Goal: Task Accomplishment & Management: Use online tool/utility

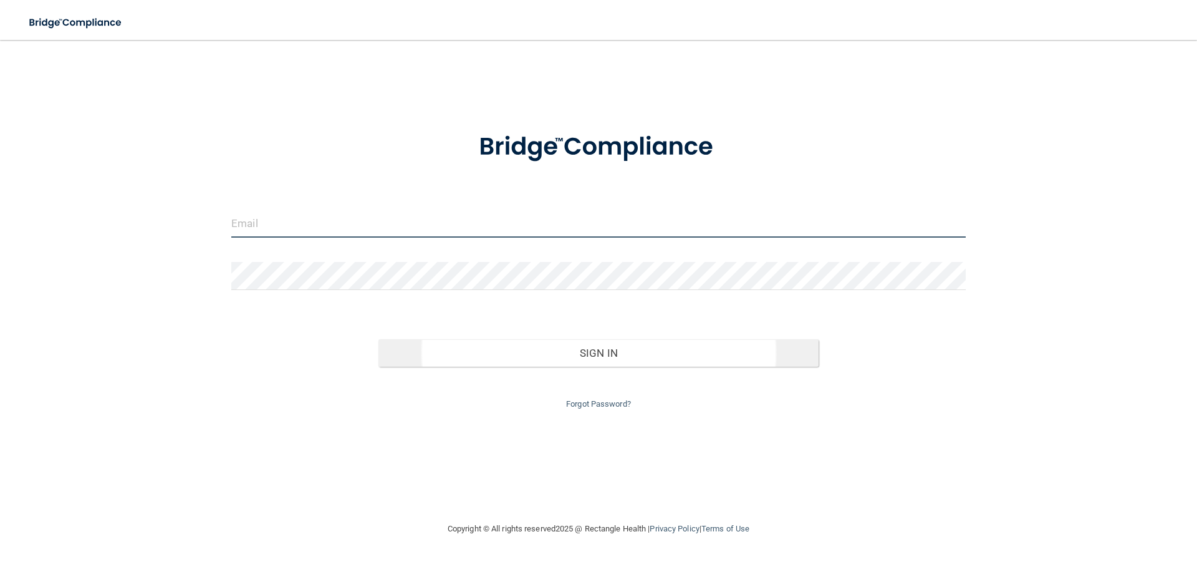
type input "[EMAIL_ADDRESS][DOMAIN_NAME]"
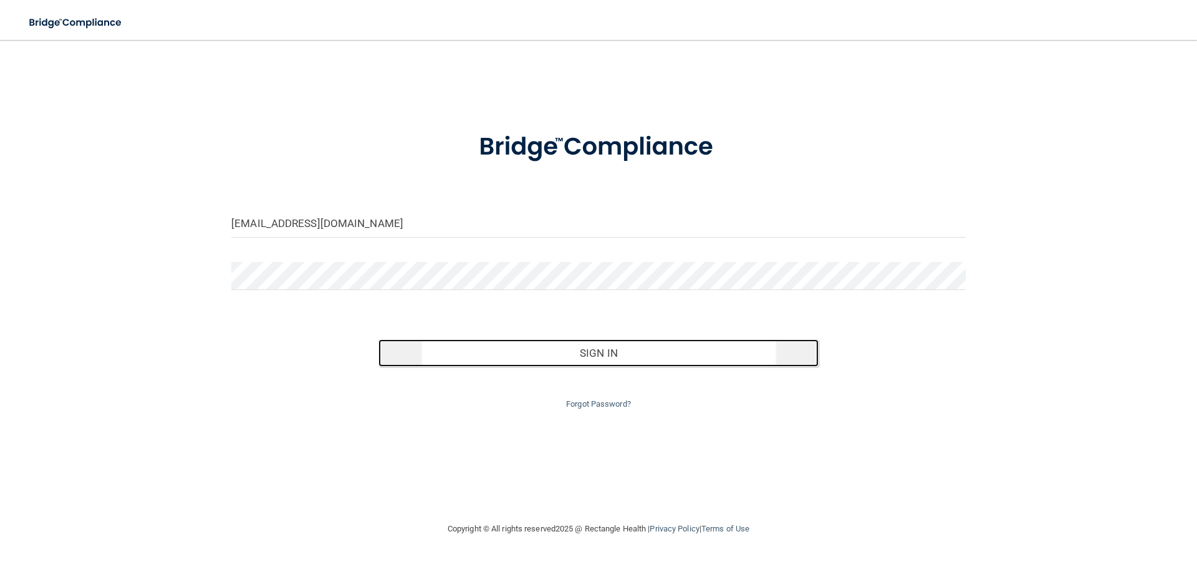
click at [606, 355] on button "Sign In" at bounding box center [598, 352] width 441 height 27
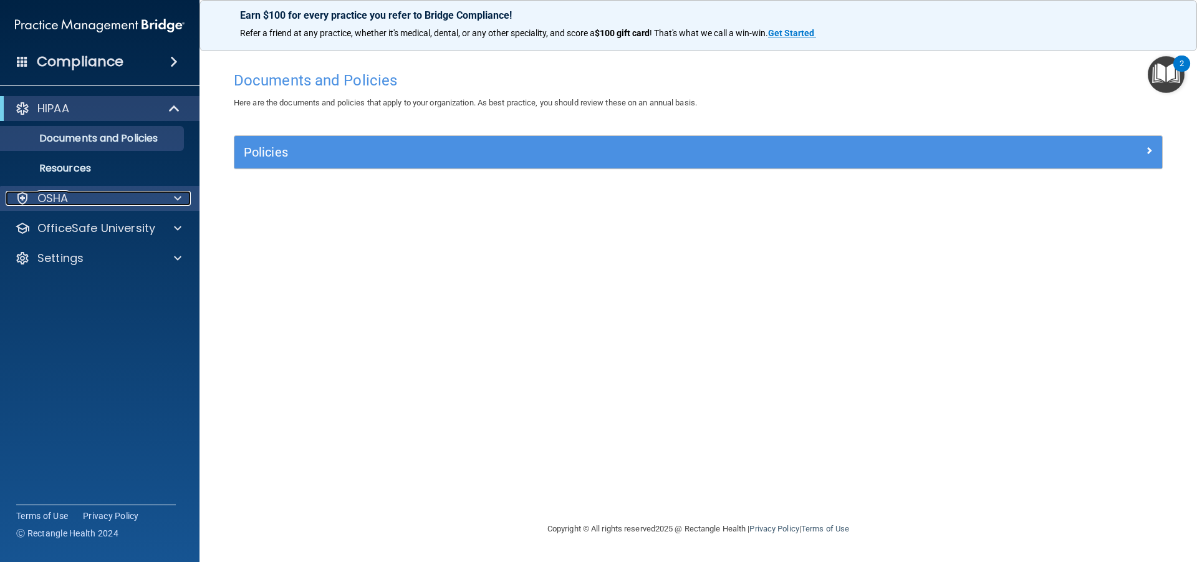
click at [172, 196] on div at bounding box center [175, 198] width 31 height 15
click at [183, 191] on div at bounding box center [175, 198] width 31 height 15
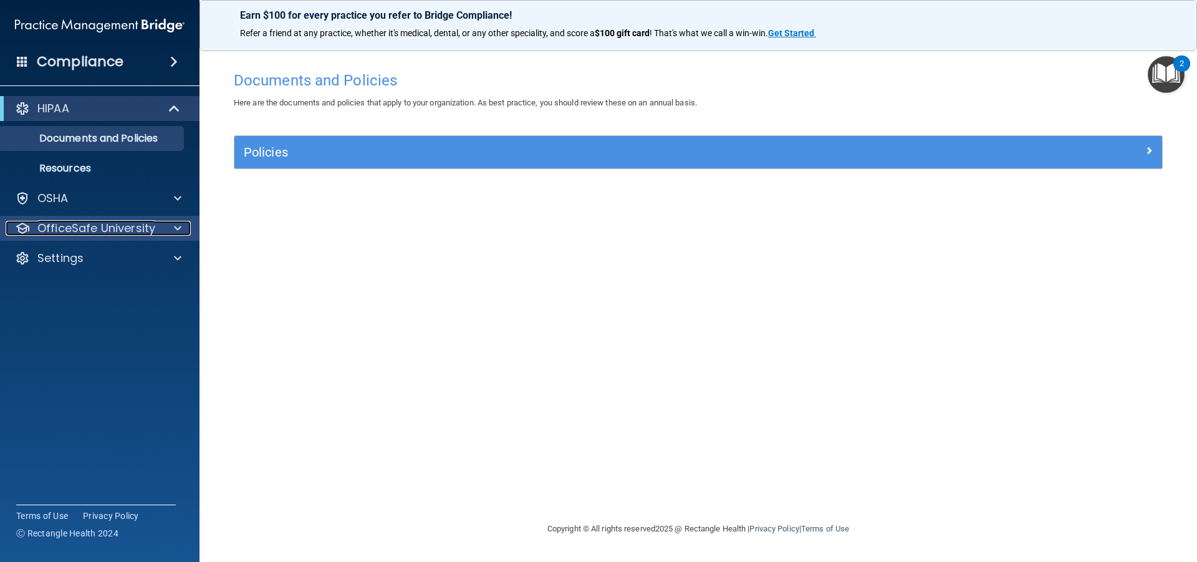
click at [176, 227] on span at bounding box center [177, 228] width 7 height 15
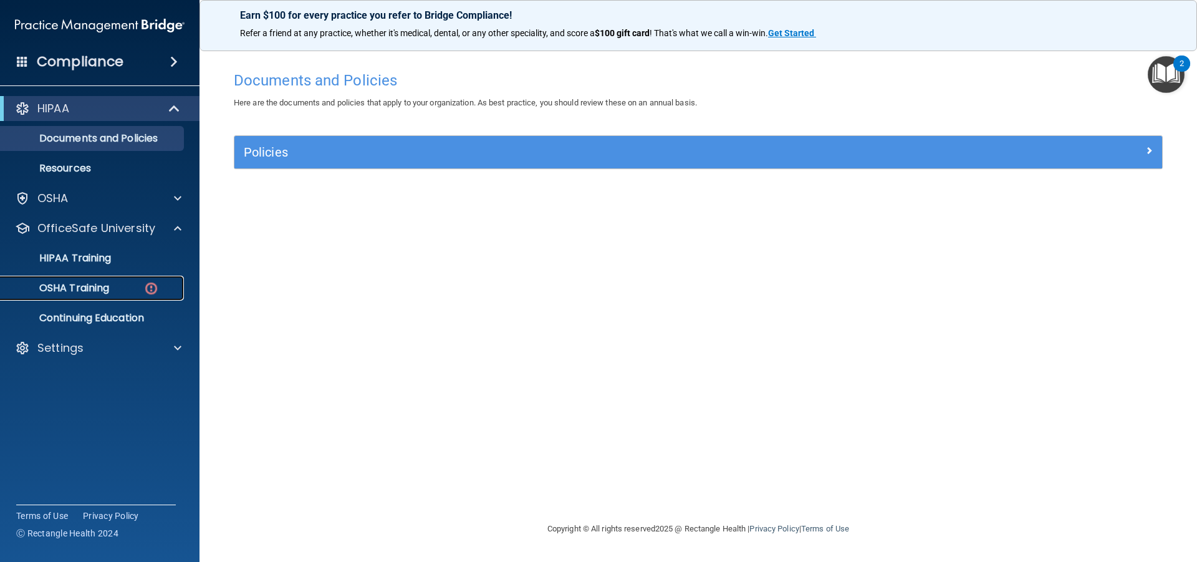
click at [69, 284] on p "OSHA Training" at bounding box center [58, 288] width 101 height 12
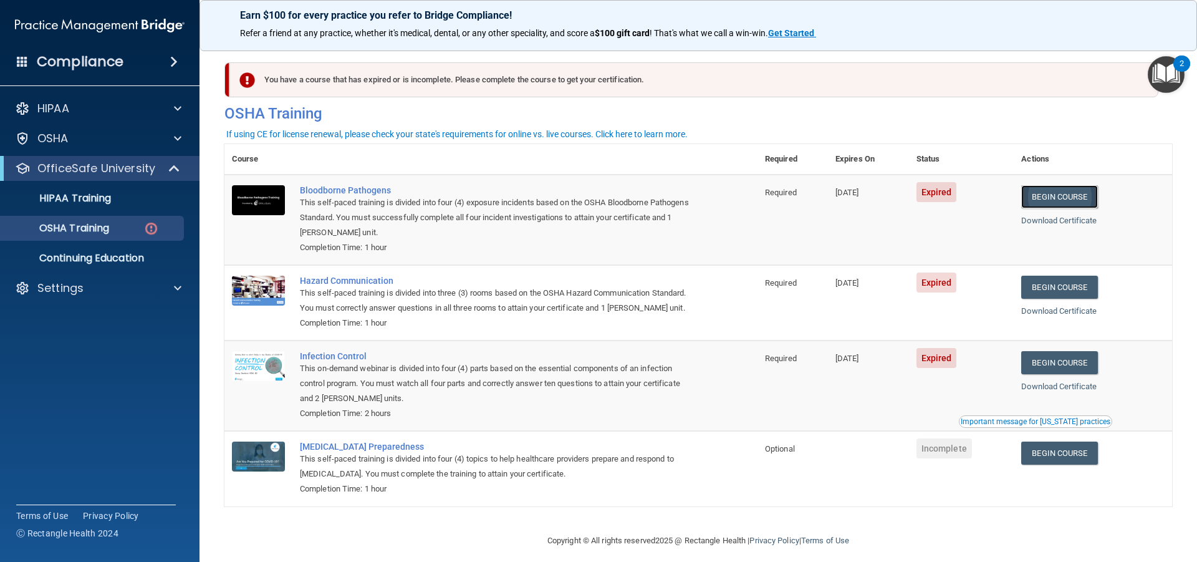
click at [1071, 195] on link "Begin Course" at bounding box center [1059, 196] width 76 height 23
